Goal: Find contact information: Find contact information

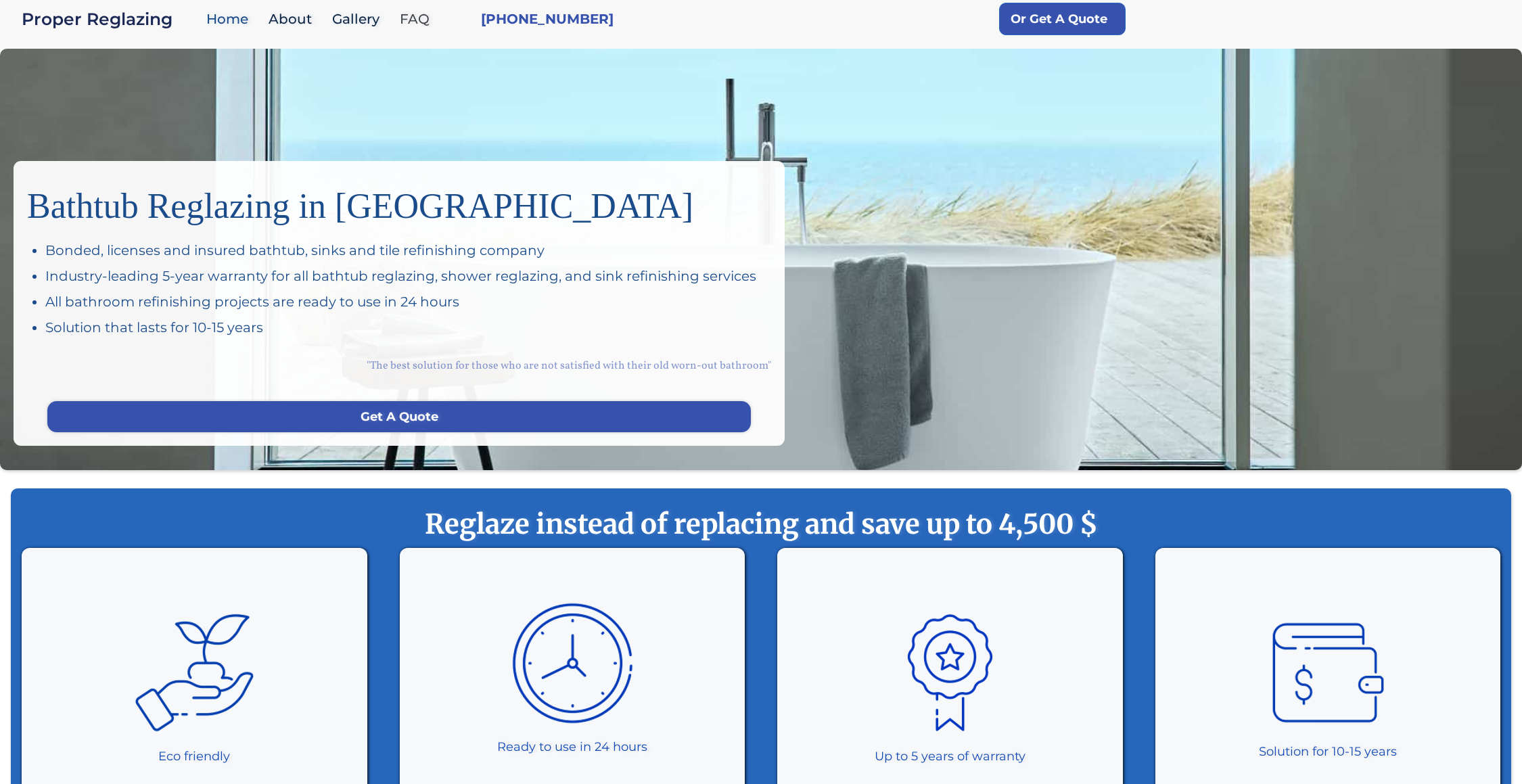
click at [415, 21] on link "FAQ" at bounding box center [418, 19] width 50 height 29
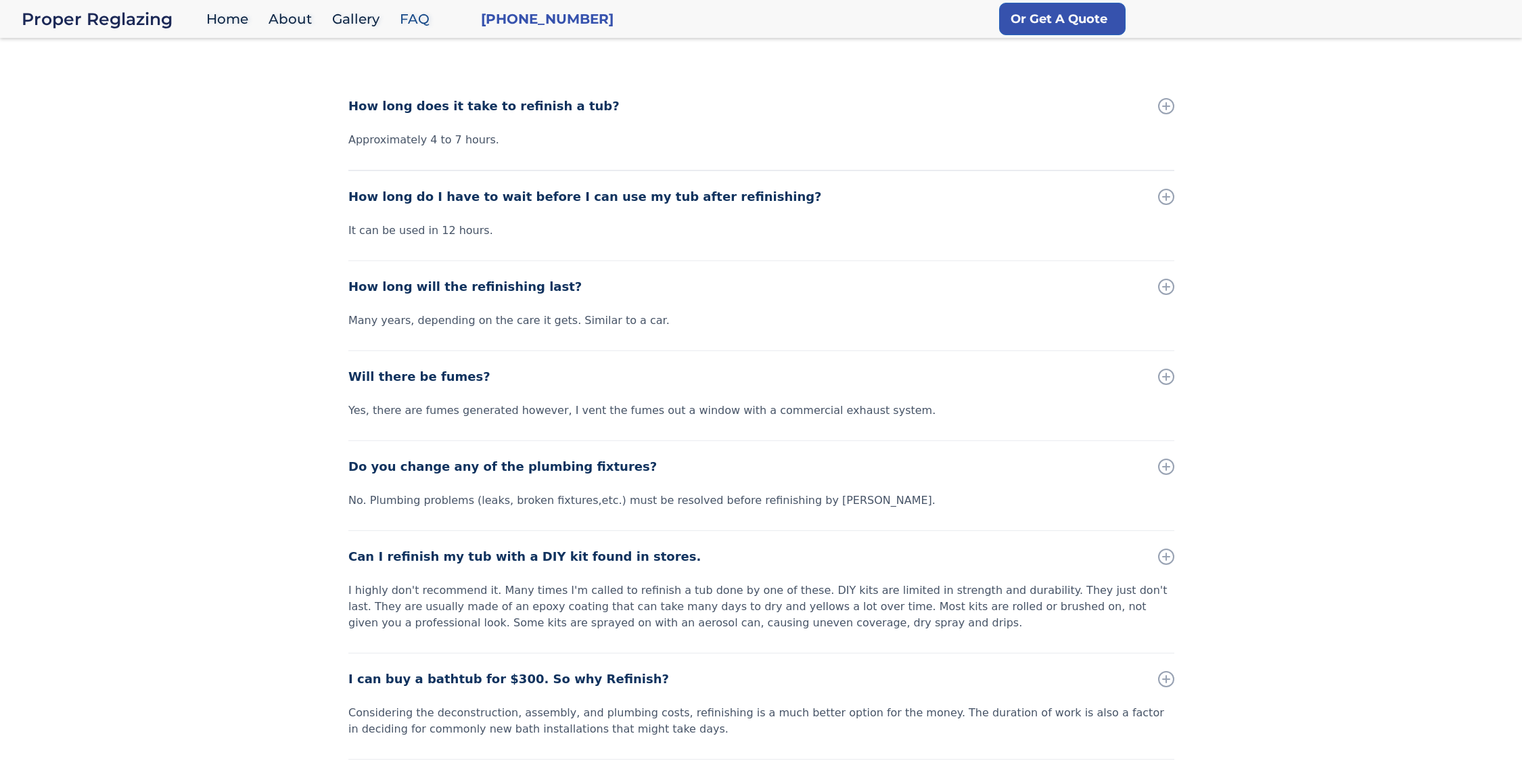
scroll to position [484, 0]
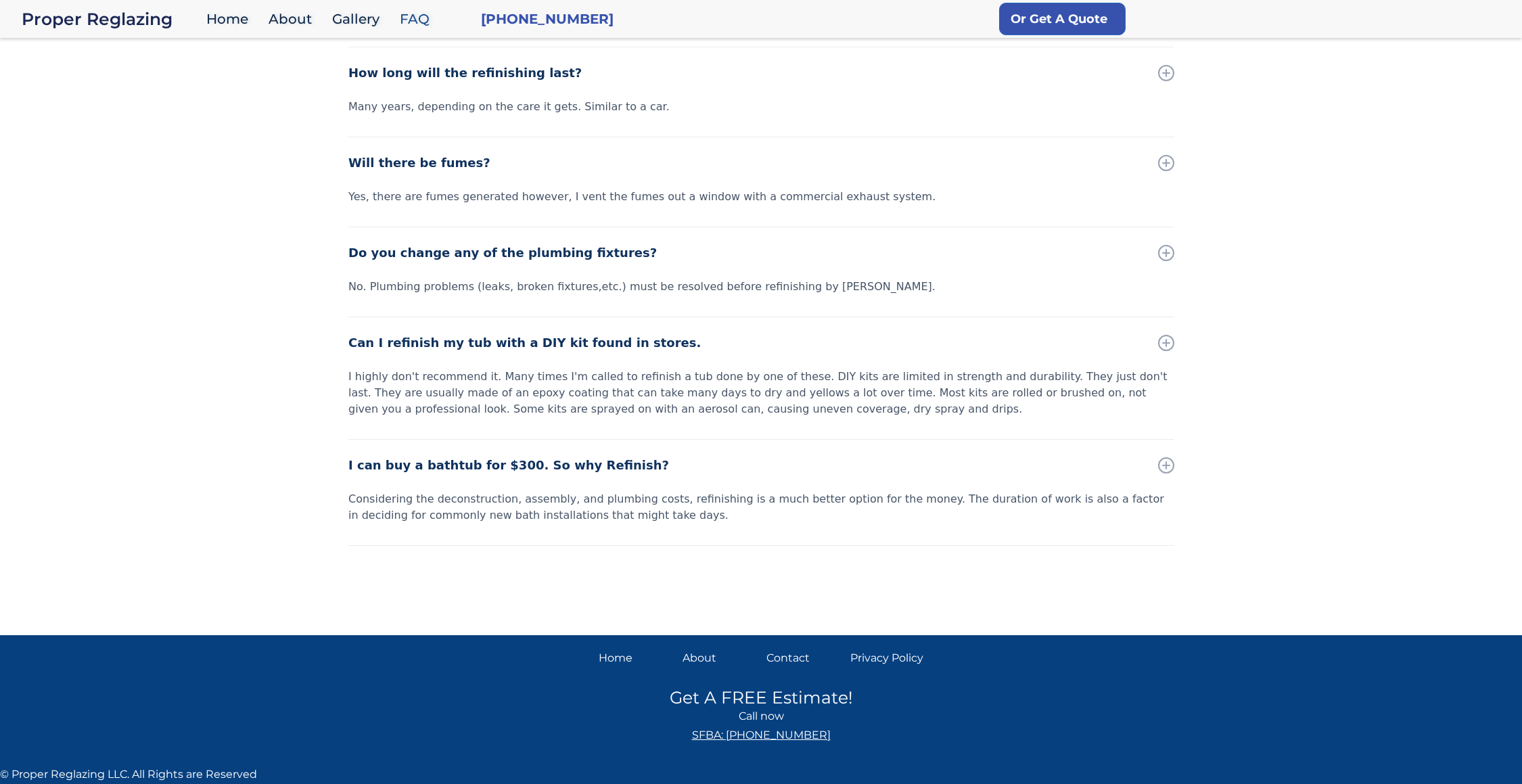
click at [709, 654] on div "About" at bounding box center [719, 658] width 73 height 19
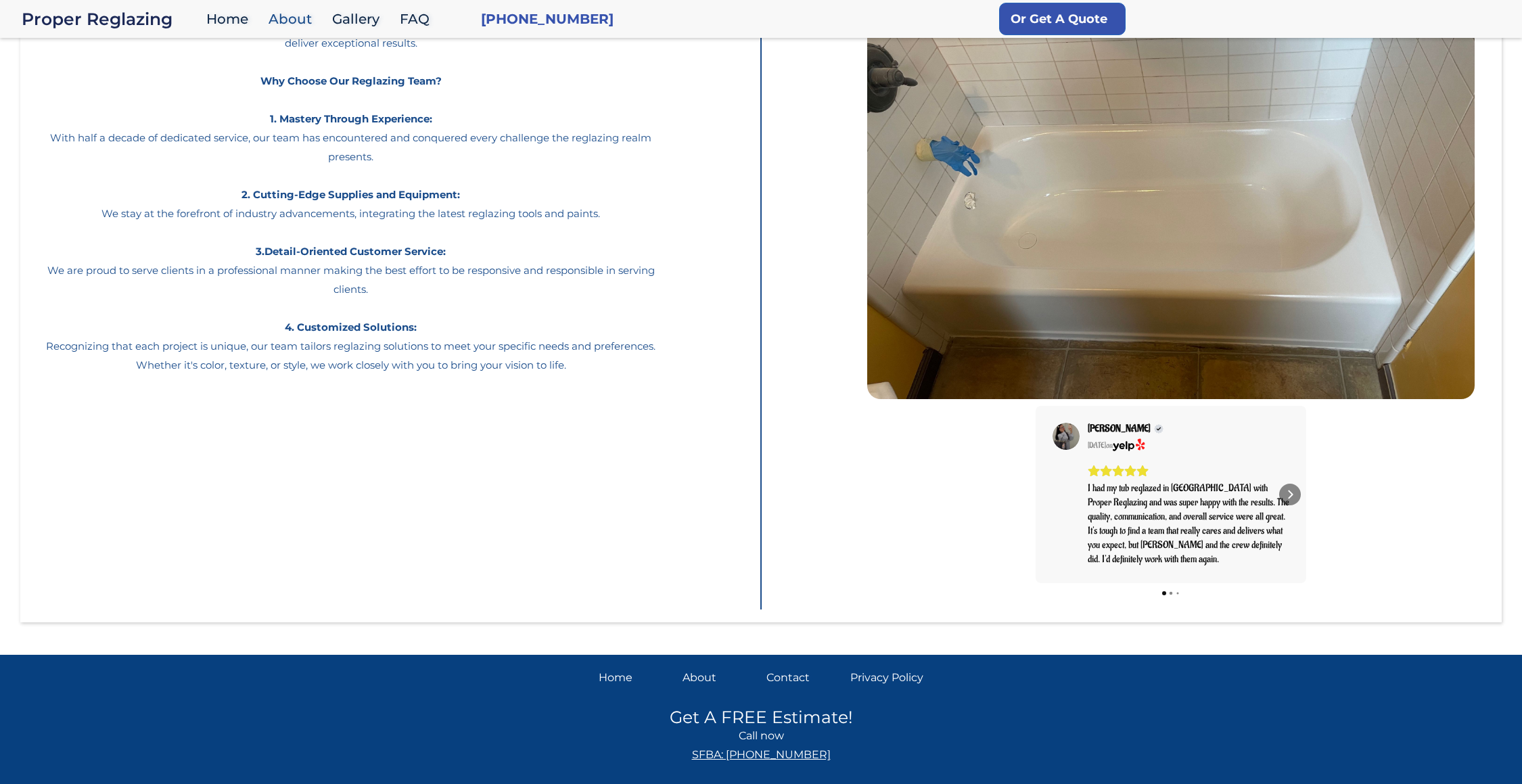
scroll to position [191, 0]
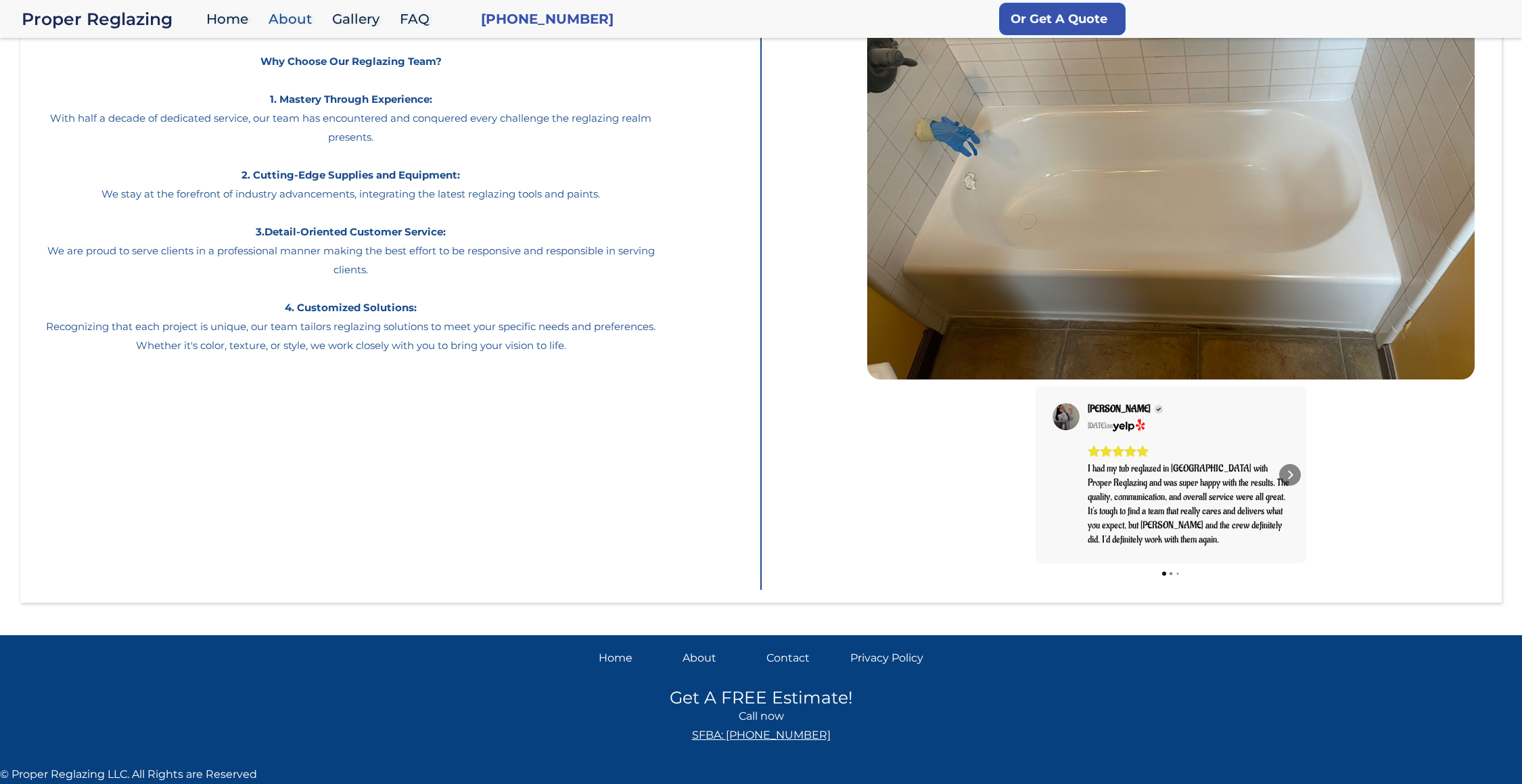
click at [796, 660] on div "Contact" at bounding box center [803, 658] width 73 height 19
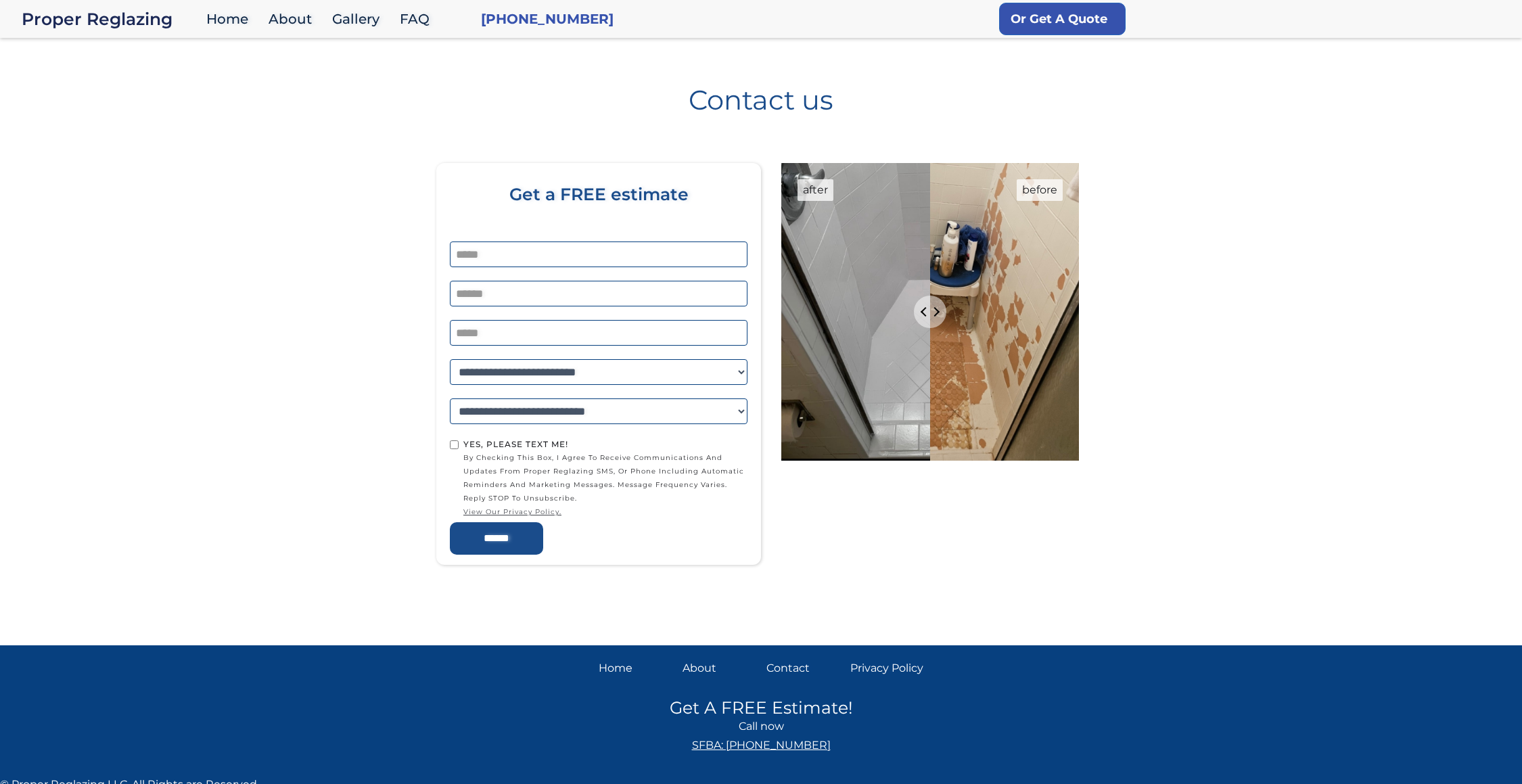
scroll to position [31, 0]
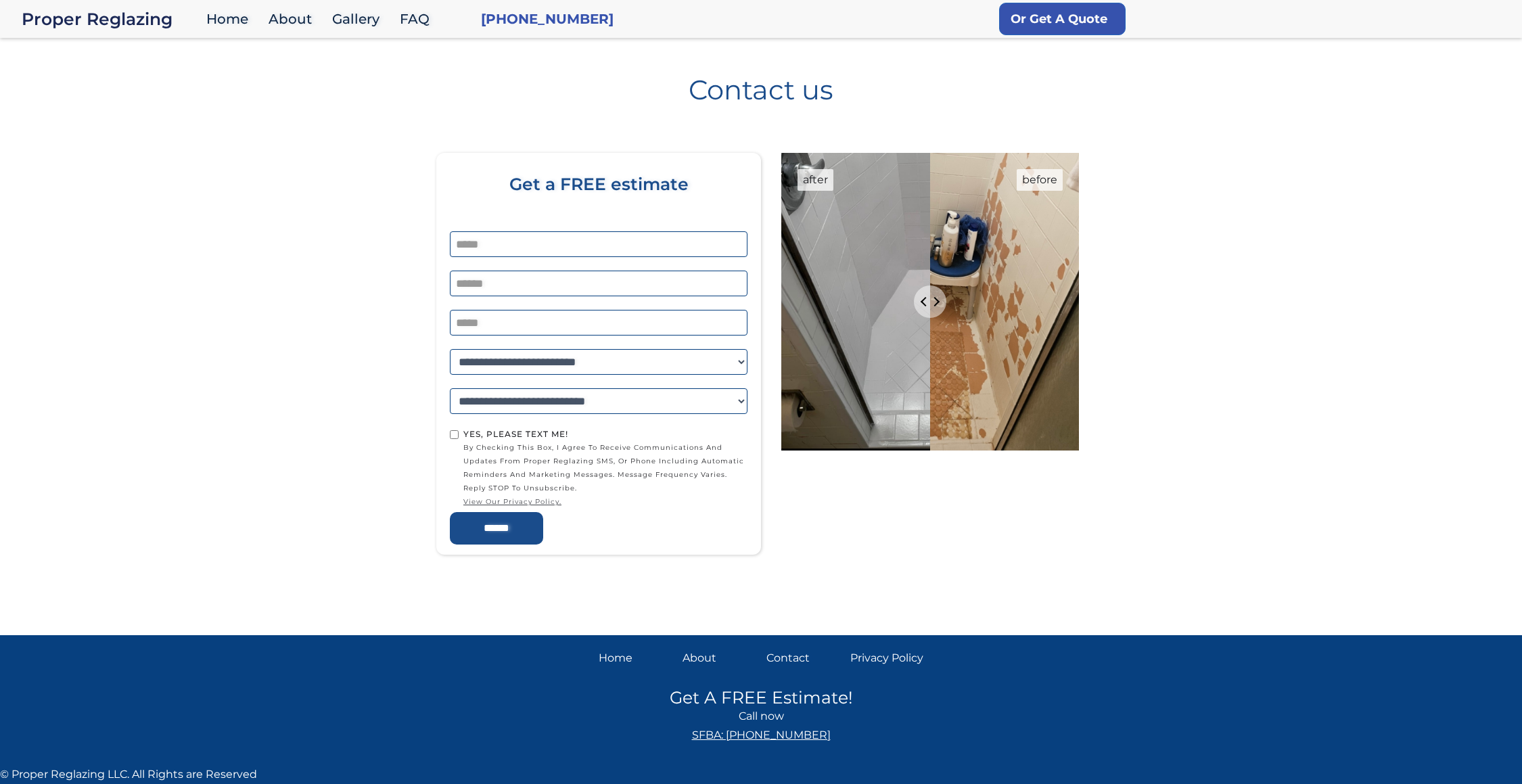
click at [629, 660] on div "Home" at bounding box center [635, 658] width 73 height 19
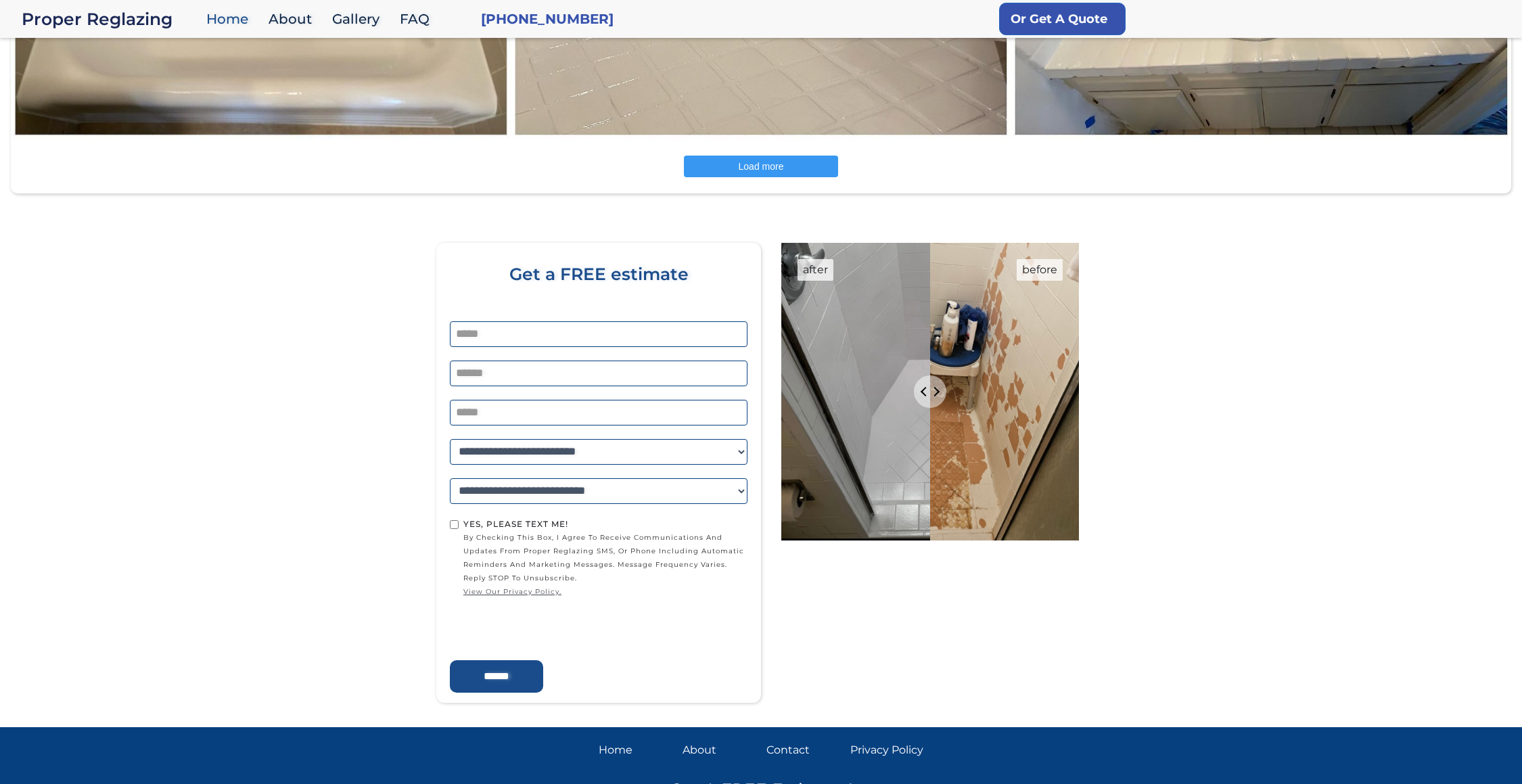
scroll to position [2490, 0]
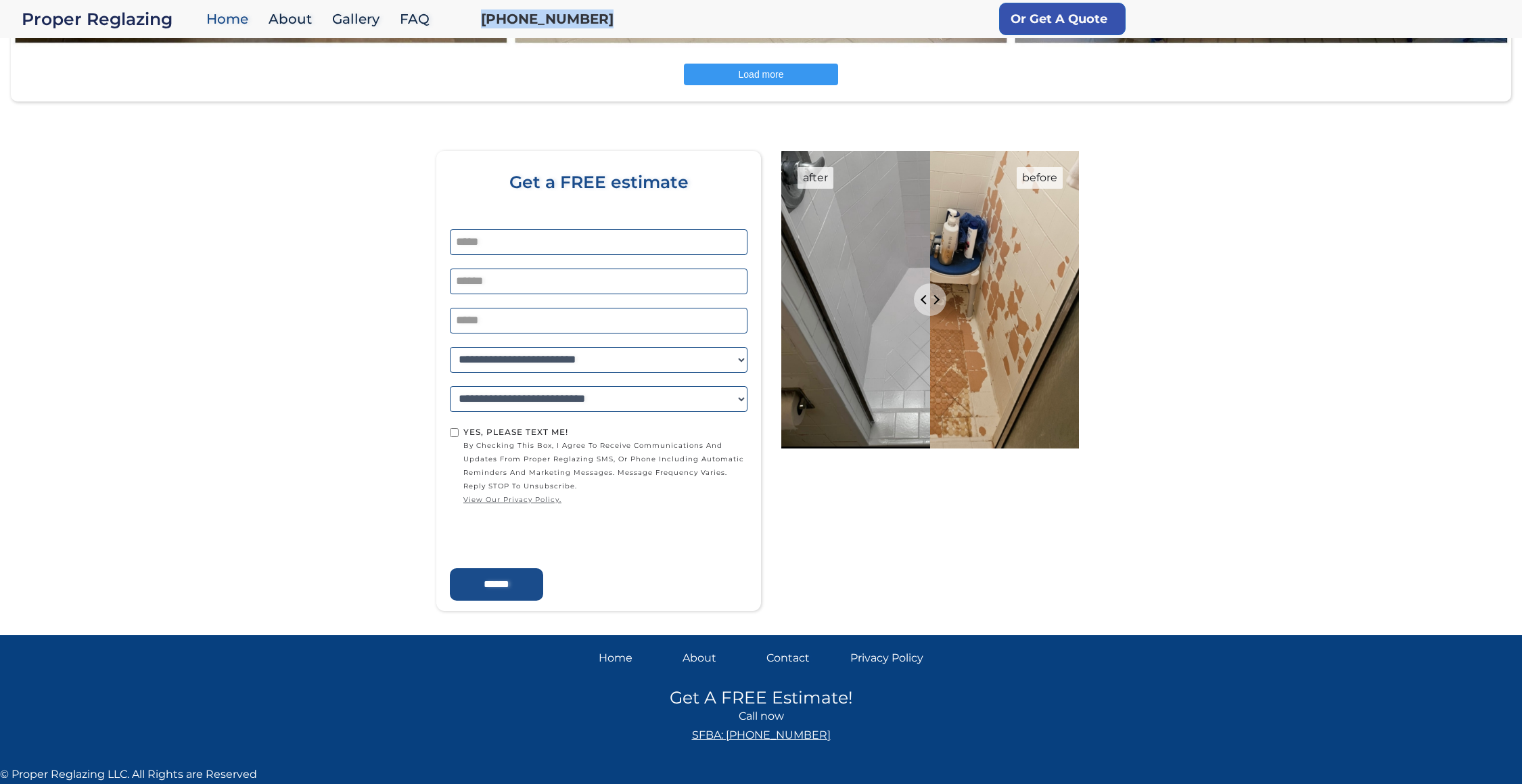
drag, startPoint x: 476, startPoint y: 21, endPoint x: 574, endPoint y: 25, distance: 98.1
click at [589, 29] on div "Proper Reglazing Home About Gallery FAQ (650) 656-6605 Or Get A Quote" at bounding box center [761, 19] width 1522 height 38
copy link "[PHONE_NUMBER]"
